Goal: Navigation & Orientation: Find specific page/section

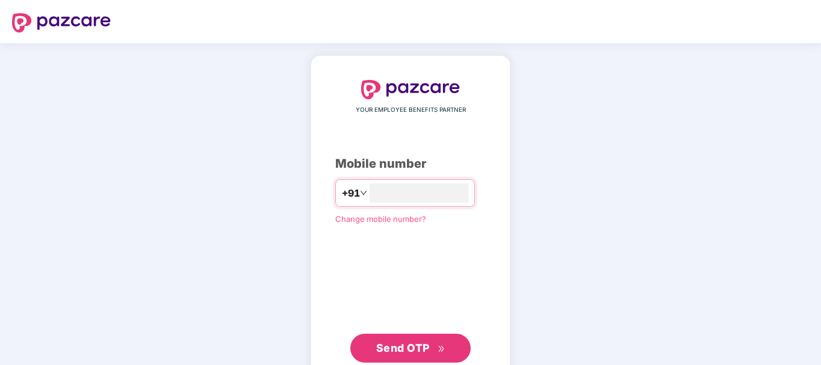
type input "**********"
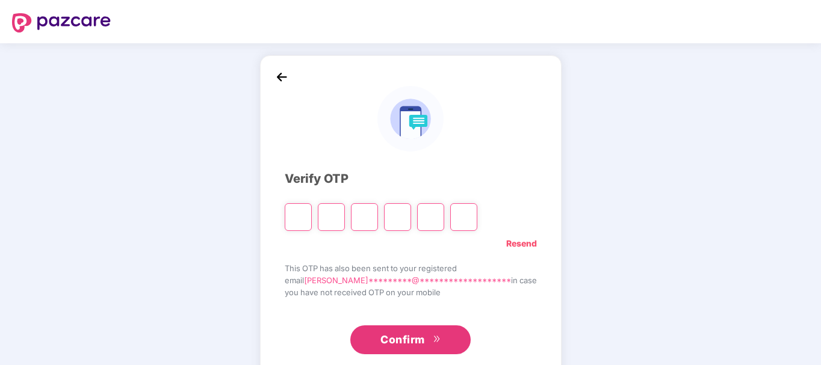
type input "*"
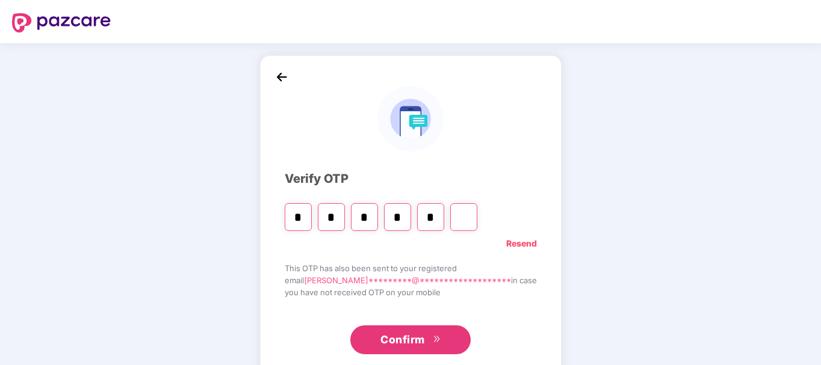
type input "*"
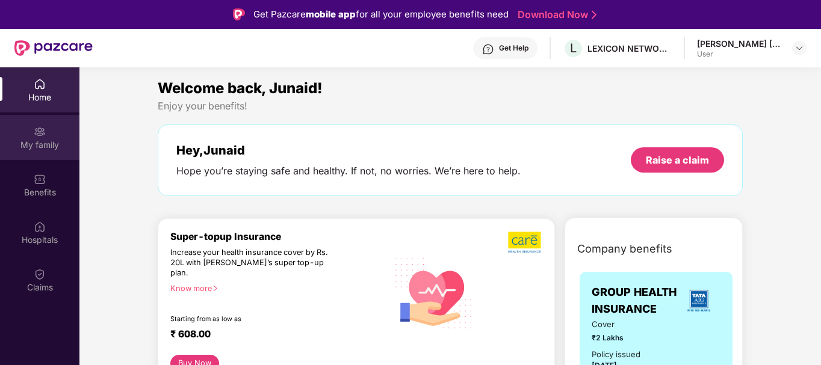
click at [51, 134] on div "My family" at bounding box center [39, 137] width 79 height 45
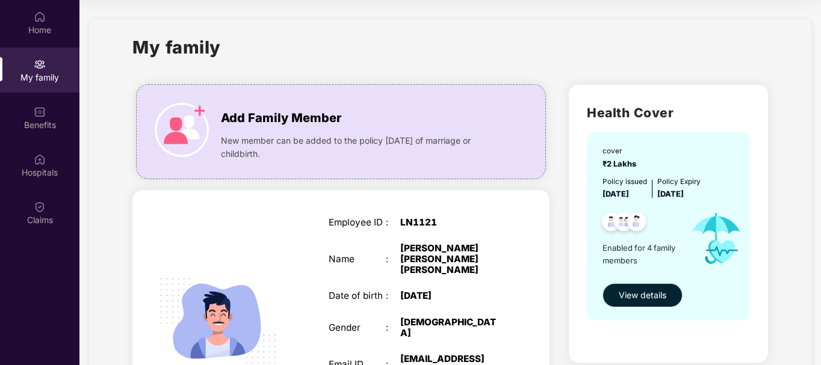
click at [653, 299] on span "View details" at bounding box center [643, 295] width 48 height 13
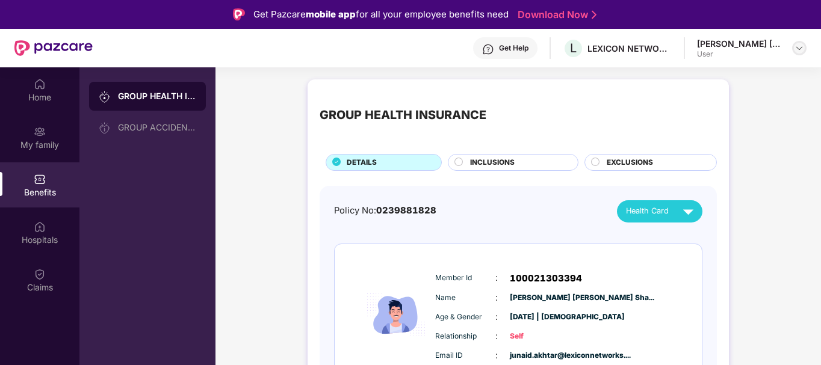
click at [801, 49] on img at bounding box center [800, 48] width 10 height 10
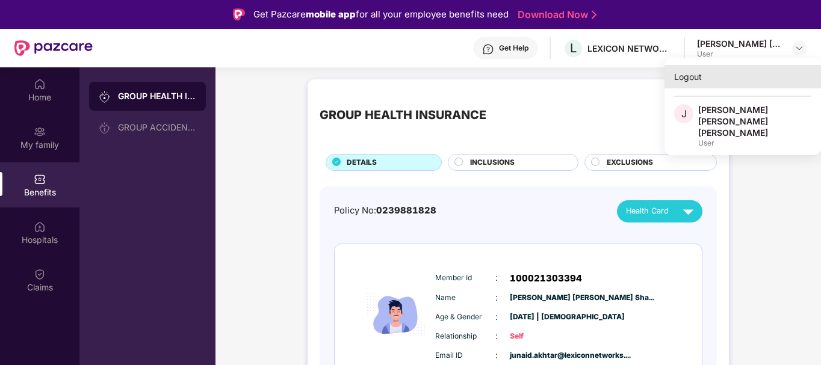
click at [695, 75] on div "Logout" at bounding box center [743, 76] width 157 height 23
